Goal: Task Accomplishment & Management: Manage account settings

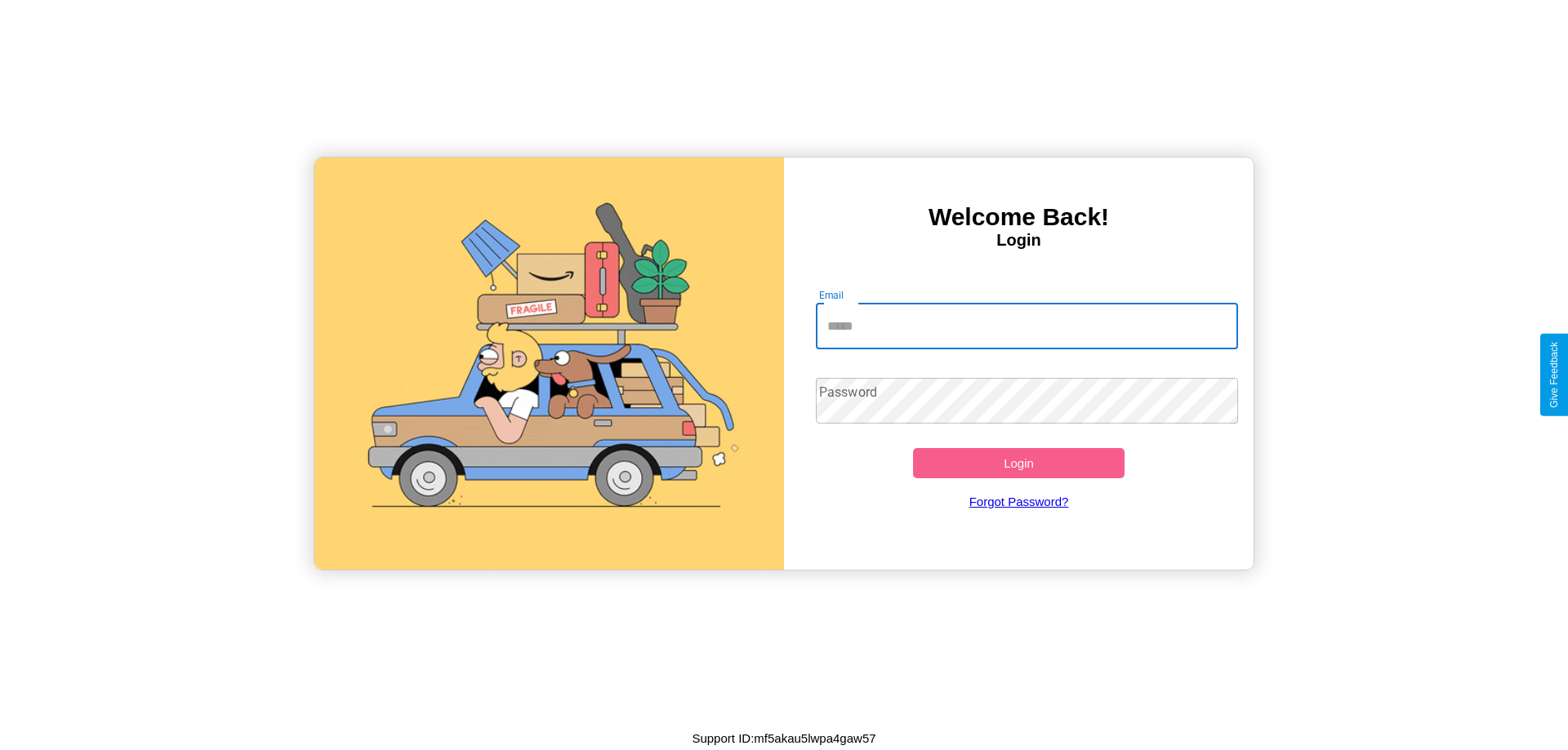
click at [1026, 326] on input "Email" at bounding box center [1027, 327] width 423 height 46
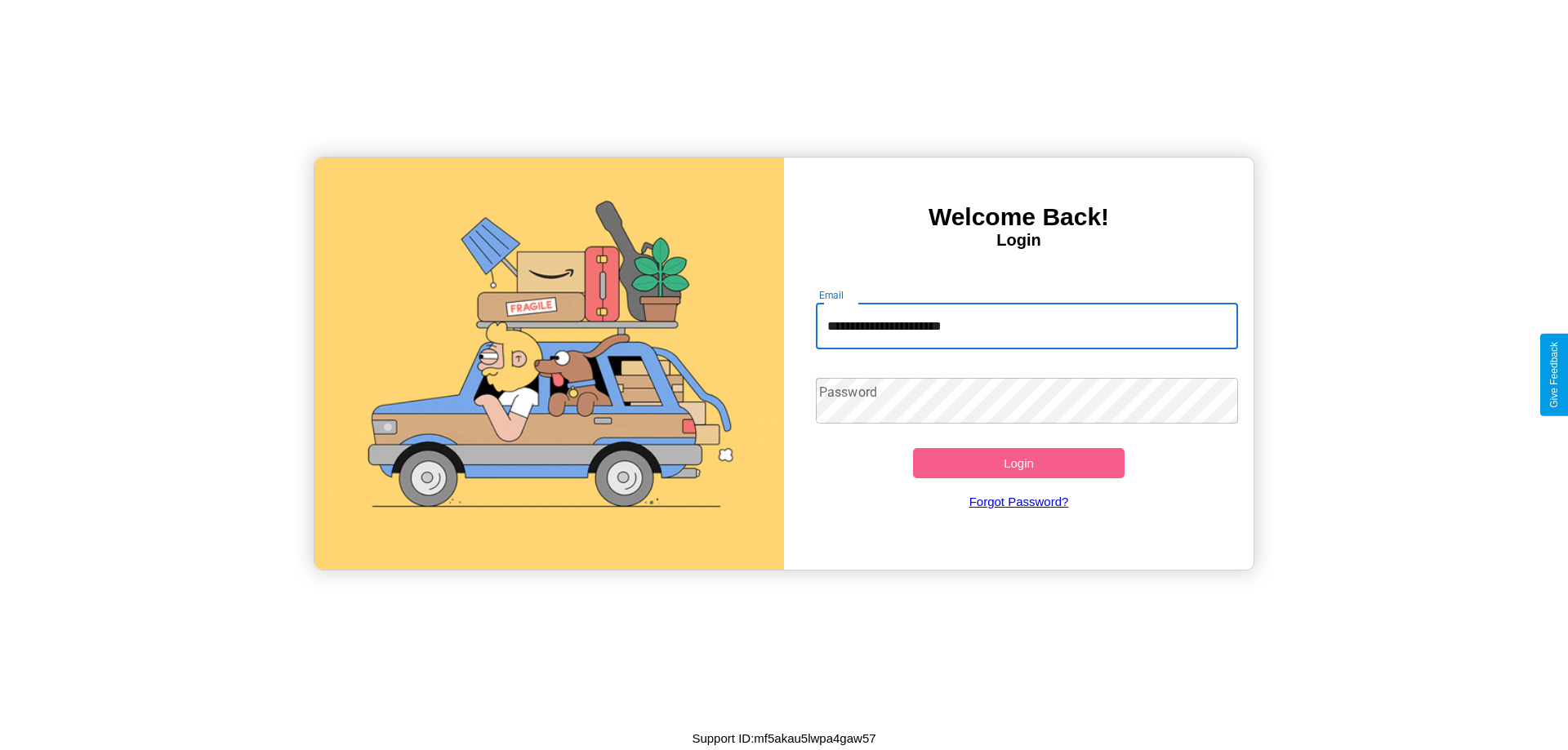
type input "**********"
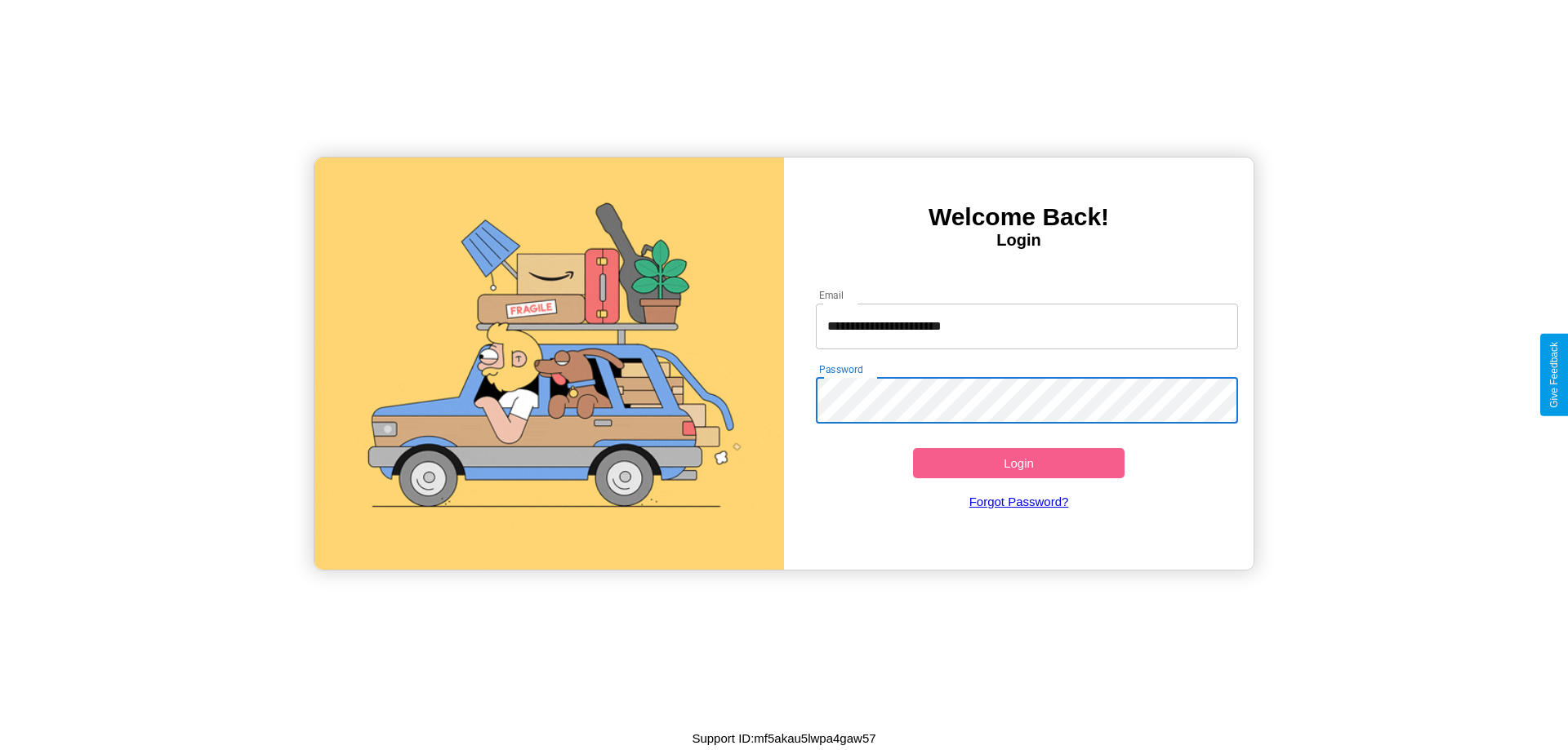
click at [1018, 463] on button "Login" at bounding box center [1019, 463] width 212 height 30
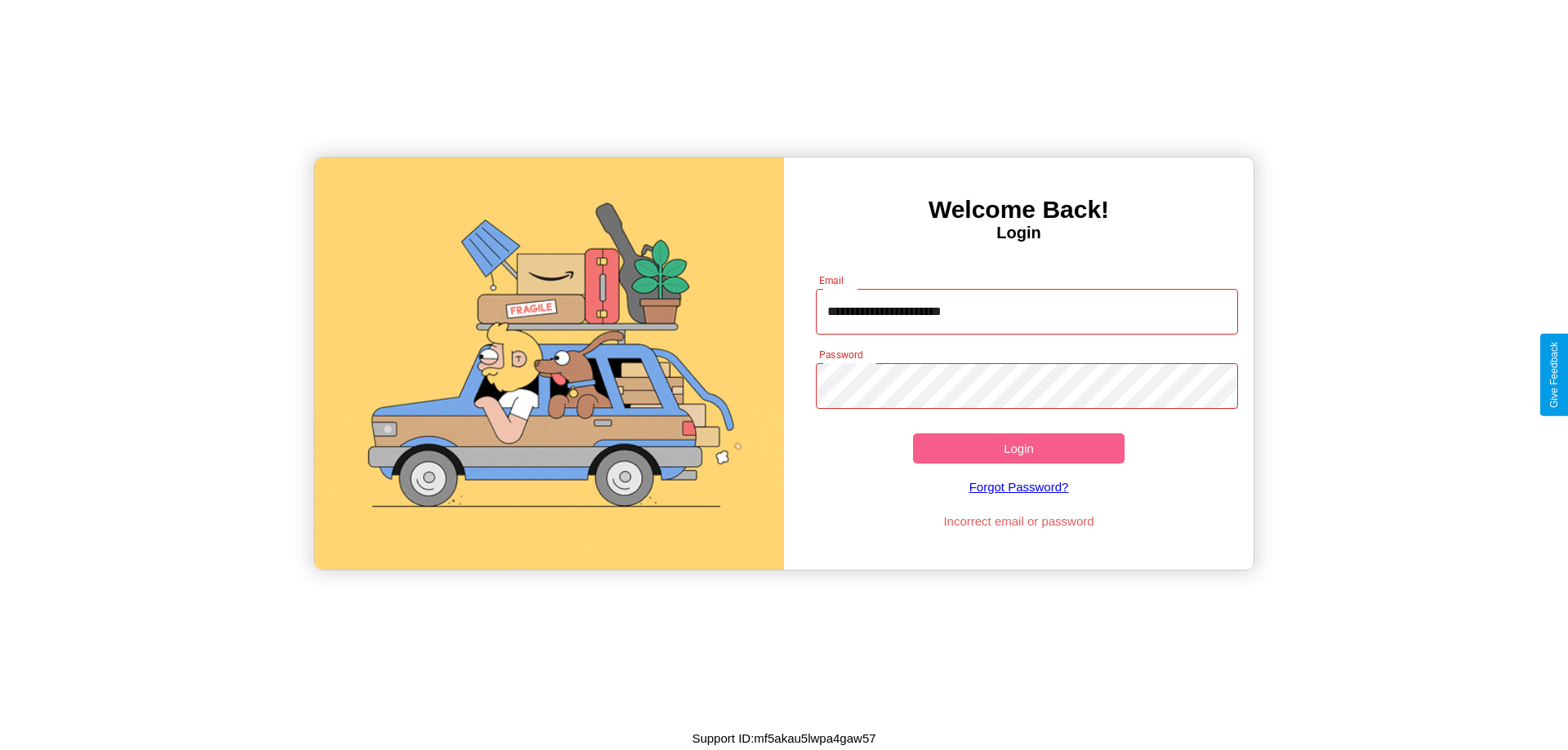
click at [1018, 448] on button "Login" at bounding box center [1019, 448] width 212 height 30
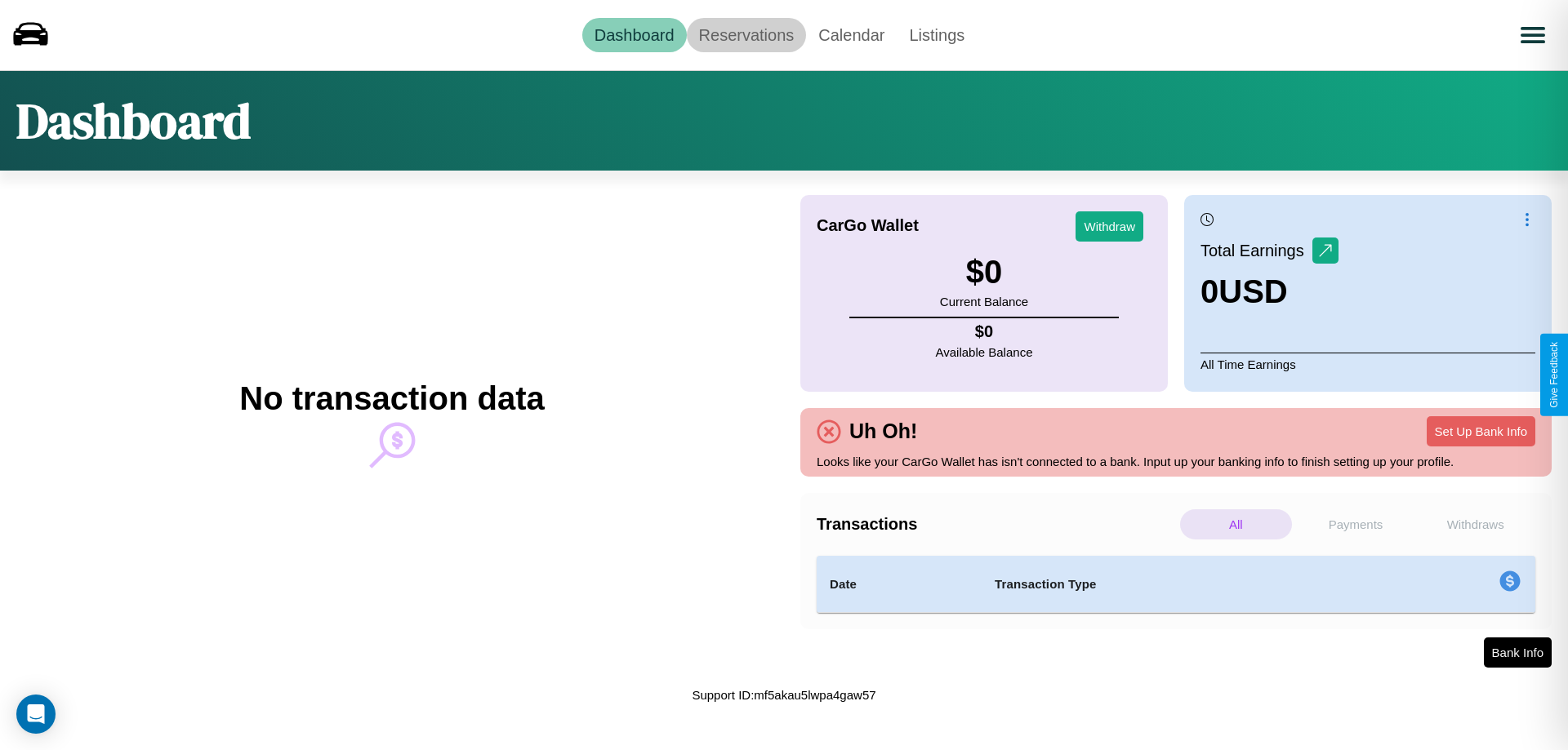
click at [745, 34] on link "Reservations" at bounding box center [746, 35] width 120 height 34
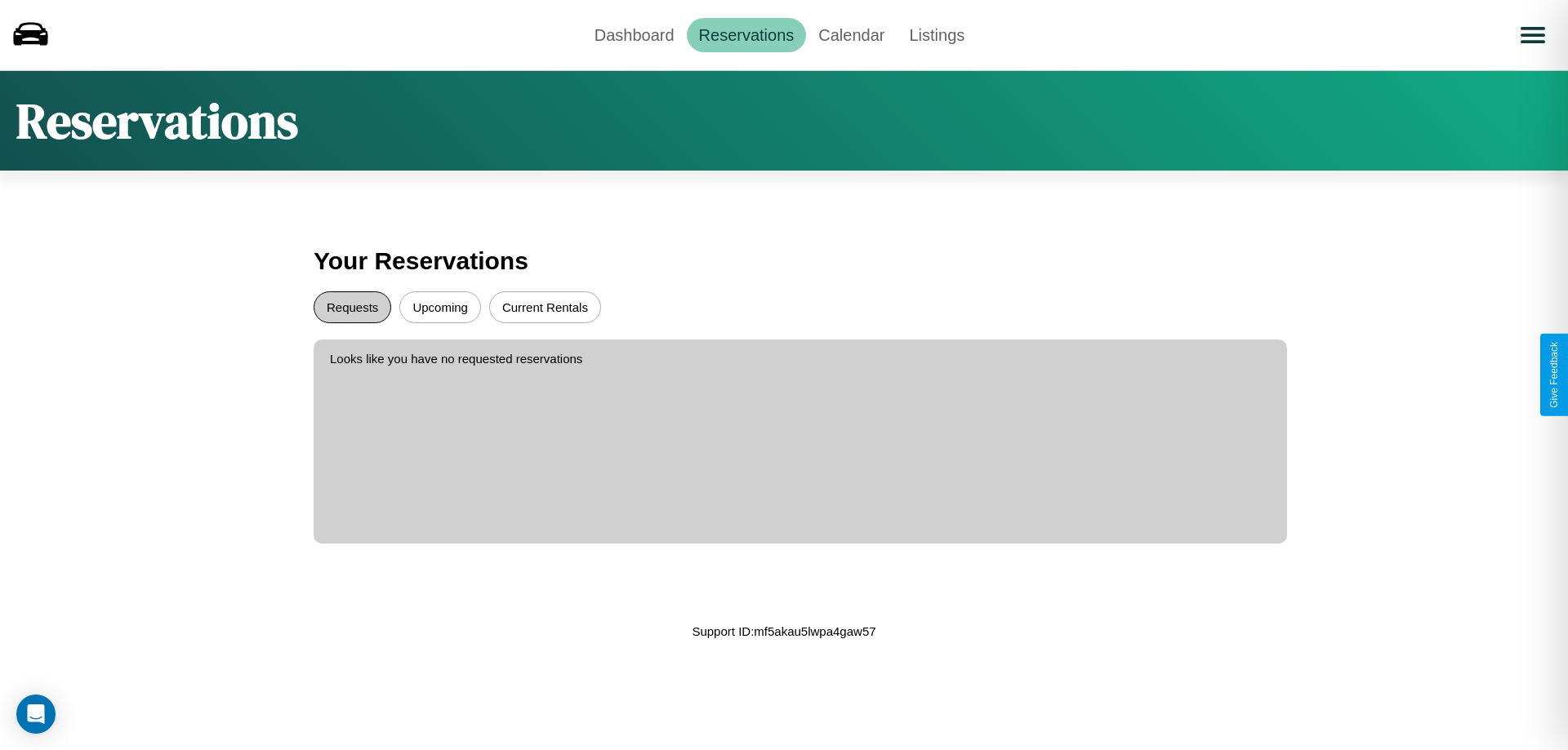
click at [352, 307] on button "Requests" at bounding box center [352, 307] width 77 height 32
click at [544, 307] on button "Current Rentals" at bounding box center [545, 307] width 112 height 32
click at [440, 307] on button "Upcoming" at bounding box center [439, 307] width 81 height 32
